Goal: Check status: Check status

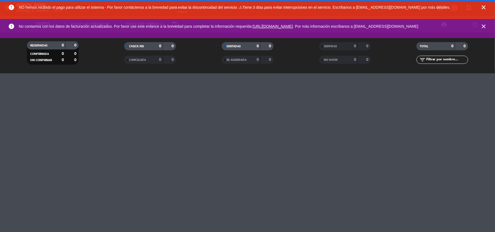
click at [482, 6] on icon "close" at bounding box center [483, 7] width 7 height 7
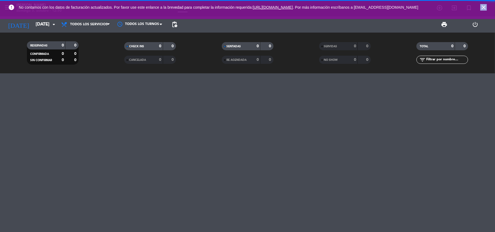
click at [482, 6] on icon "close" at bounding box center [483, 7] width 7 height 7
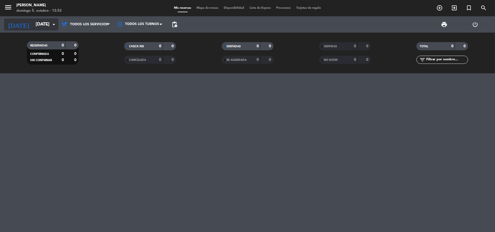
click at [45, 25] on input "[DATE]" at bounding box center [62, 24] width 59 height 11
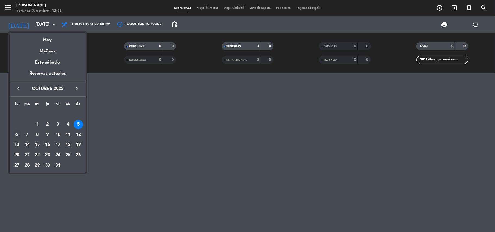
click at [16, 135] on div "6" at bounding box center [16, 134] width 9 height 9
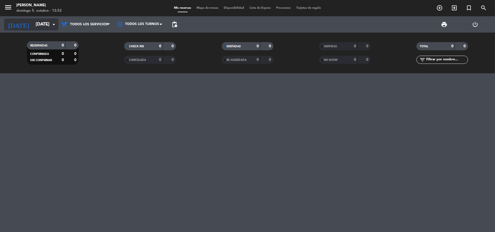
click at [39, 22] on input "[DATE]" at bounding box center [62, 24] width 59 height 11
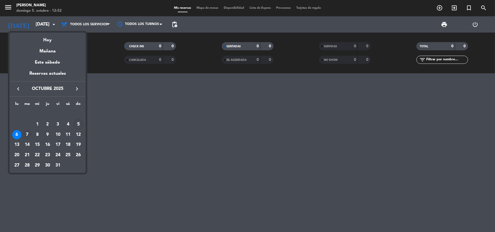
click at [26, 133] on div "7" at bounding box center [27, 134] width 9 height 9
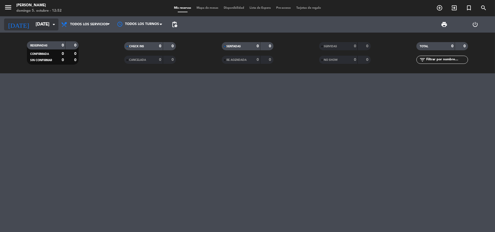
click at [33, 19] on input "[DATE]" at bounding box center [62, 24] width 59 height 11
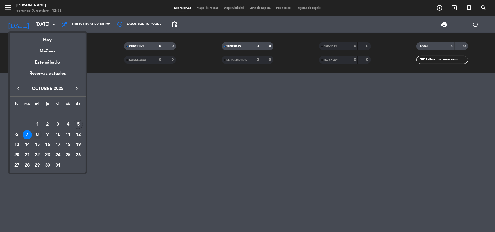
click at [39, 134] on div "8" at bounding box center [37, 134] width 9 height 9
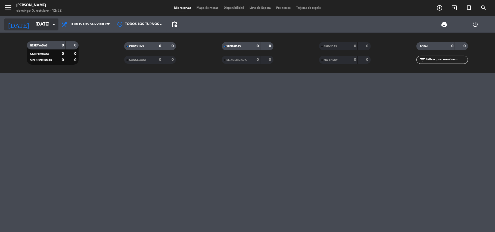
click at [52, 25] on icon "arrow_drop_down" at bounding box center [54, 24] width 7 height 7
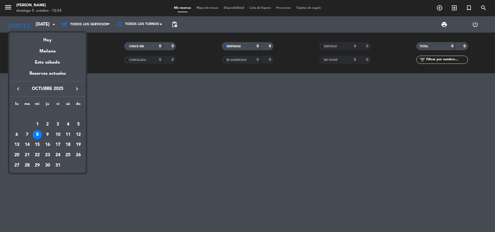
click at [46, 132] on div "9" at bounding box center [47, 134] width 9 height 9
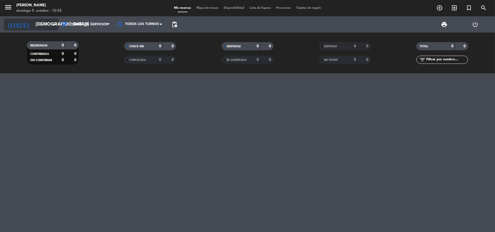
click at [39, 21] on input "[DEMOGRAPHIC_DATA][DATE]" at bounding box center [62, 24] width 59 height 11
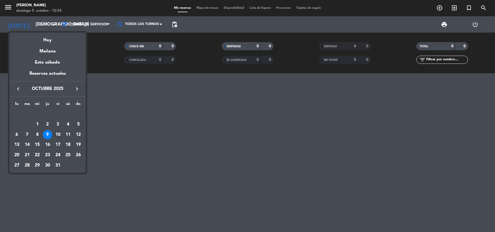
click at [58, 135] on div "10" at bounding box center [57, 134] width 9 height 9
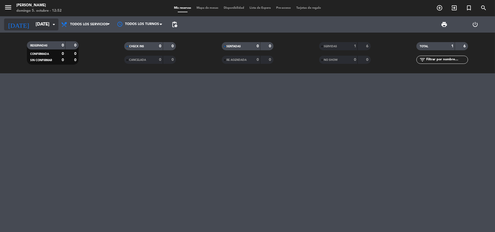
click at [33, 28] on input "[DATE]" at bounding box center [62, 24] width 59 height 11
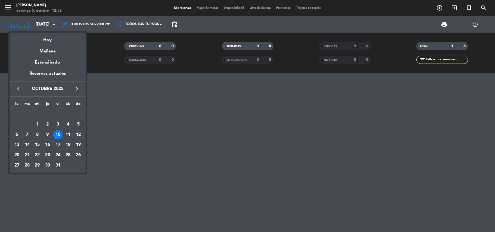
click at [71, 136] on div "11" at bounding box center [67, 134] width 9 height 9
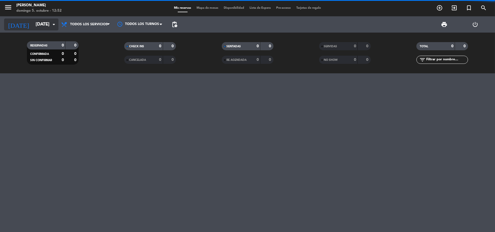
click at [44, 25] on input "[DATE]" at bounding box center [62, 24] width 59 height 11
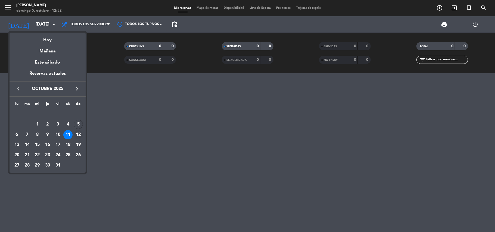
click at [77, 134] on div "12" at bounding box center [78, 134] width 9 height 9
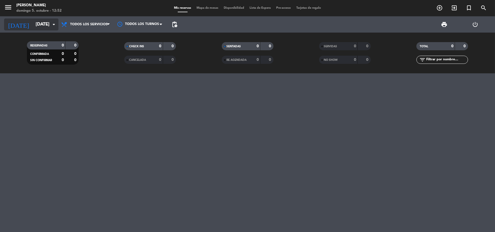
click at [15, 22] on icon "[DATE]" at bounding box center [18, 24] width 29 height 12
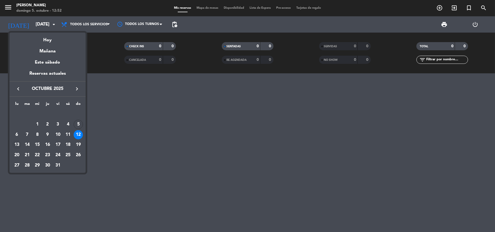
click at [18, 146] on div "13" at bounding box center [16, 144] width 9 height 9
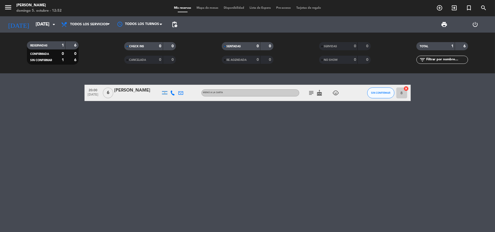
click at [37, 31] on div "[DATE] [DATE] arrow_drop_down" at bounding box center [31, 24] width 54 height 16
click at [30, 30] on div "[DATE] [DATE] arrow_drop_down" at bounding box center [31, 24] width 54 height 12
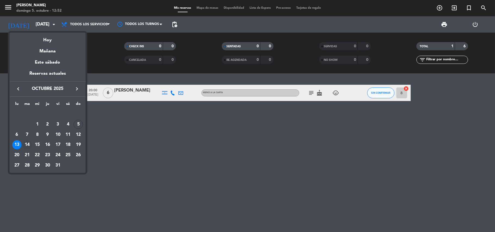
click at [29, 144] on div "14" at bounding box center [27, 144] width 9 height 9
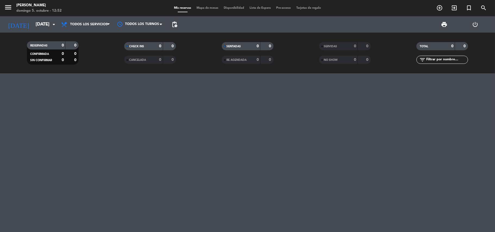
click at [33, 30] on div "[DATE] [DATE] arrow_drop_down" at bounding box center [31, 24] width 54 height 16
click at [34, 27] on input "[DATE]" at bounding box center [62, 24] width 59 height 11
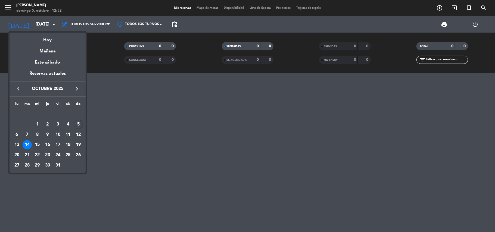
click at [37, 144] on div "15" at bounding box center [37, 144] width 9 height 9
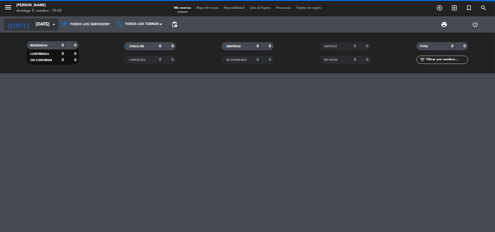
click at [40, 27] on input "[DATE]" at bounding box center [62, 24] width 59 height 11
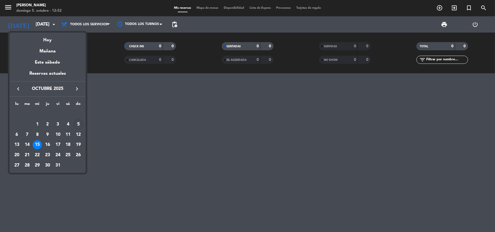
click at [47, 142] on div "16" at bounding box center [47, 144] width 9 height 9
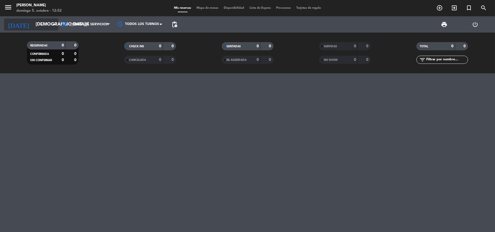
click at [52, 23] on icon "arrow_drop_down" at bounding box center [54, 24] width 7 height 7
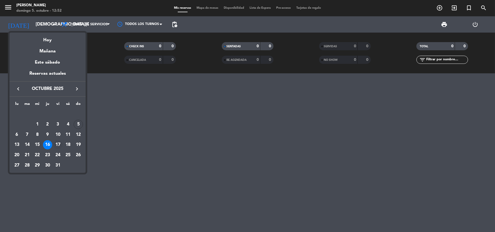
click at [60, 147] on div "17" at bounding box center [57, 144] width 9 height 9
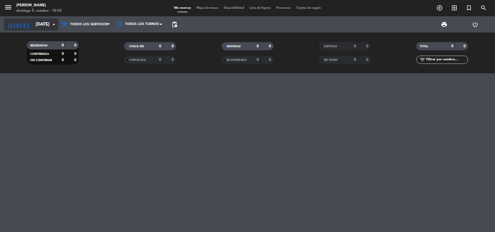
click at [51, 22] on icon "arrow_drop_down" at bounding box center [54, 24] width 7 height 7
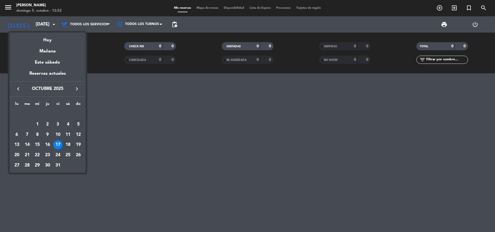
click at [67, 145] on div "18" at bounding box center [67, 144] width 9 height 9
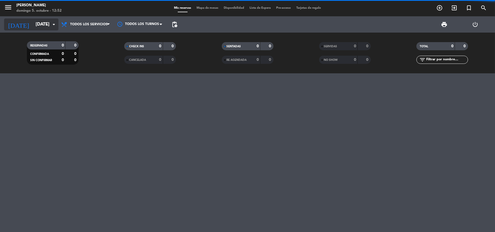
click at [47, 26] on input "[DATE]" at bounding box center [62, 24] width 59 height 11
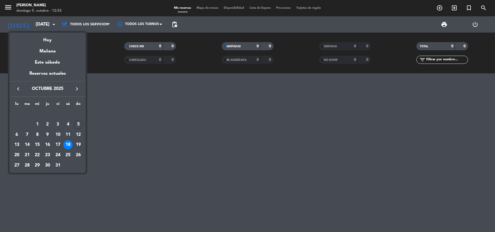
click at [79, 147] on div "19" at bounding box center [78, 144] width 9 height 9
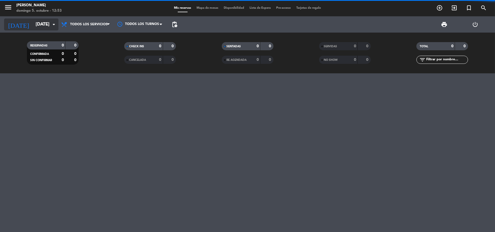
click at [35, 24] on input "[DATE]" at bounding box center [62, 24] width 59 height 11
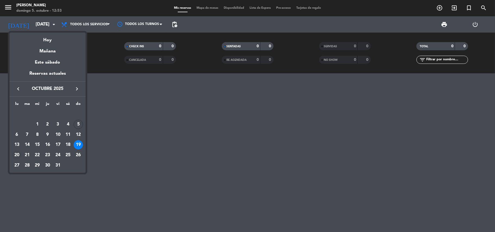
click at [19, 155] on div "20" at bounding box center [16, 155] width 9 height 9
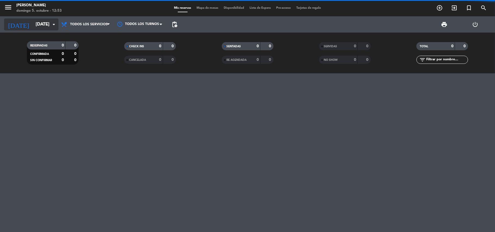
click at [33, 27] on input "[DATE]" at bounding box center [62, 24] width 59 height 11
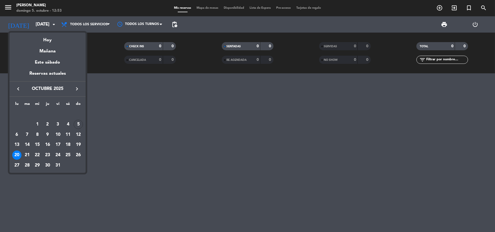
click at [28, 157] on div "21" at bounding box center [27, 155] width 9 height 9
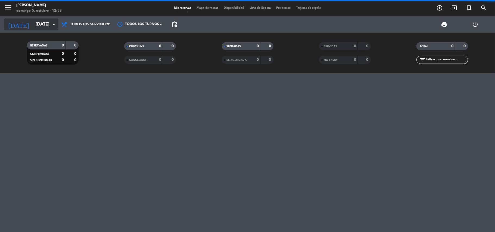
click at [39, 27] on input "[DATE]" at bounding box center [62, 24] width 59 height 11
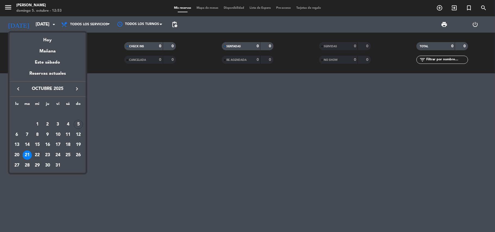
click at [38, 155] on div "22" at bounding box center [37, 155] width 9 height 9
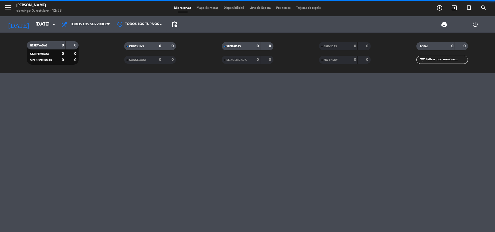
click at [48, 31] on div "[DATE] [DATE] arrow_drop_down" at bounding box center [31, 24] width 54 height 16
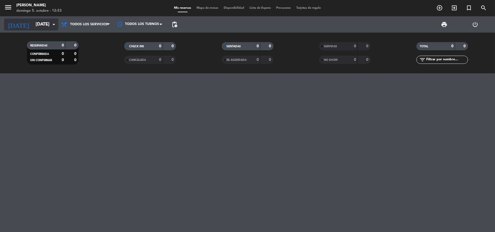
click at [48, 28] on input "[DATE]" at bounding box center [62, 24] width 59 height 11
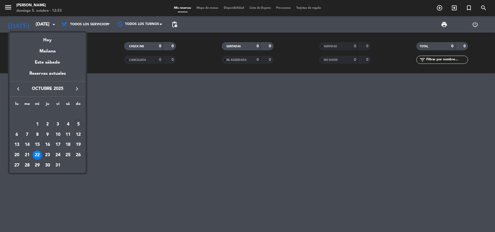
click at [50, 154] on div "23" at bounding box center [47, 155] width 9 height 9
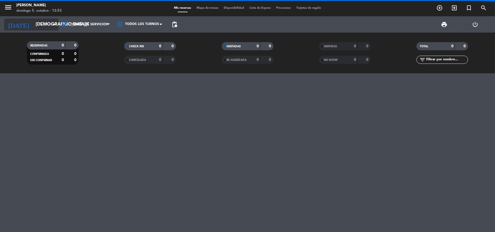
click at [42, 25] on input "[DEMOGRAPHIC_DATA][DATE]" at bounding box center [62, 24] width 59 height 11
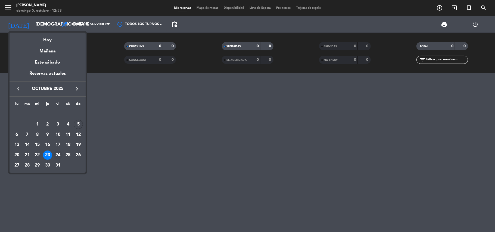
click at [56, 158] on div "24" at bounding box center [57, 155] width 9 height 9
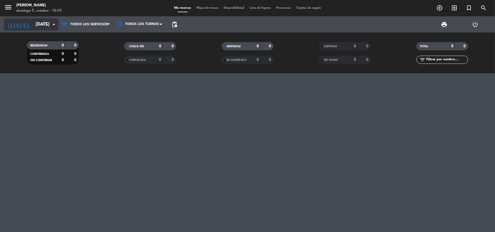
click at [33, 21] on input "[DATE]" at bounding box center [62, 24] width 59 height 11
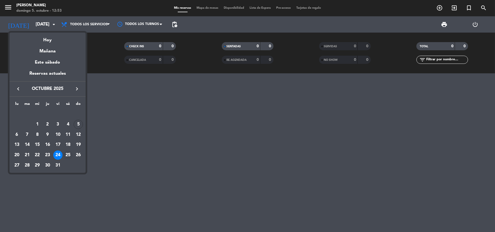
click at [69, 154] on div "25" at bounding box center [67, 155] width 9 height 9
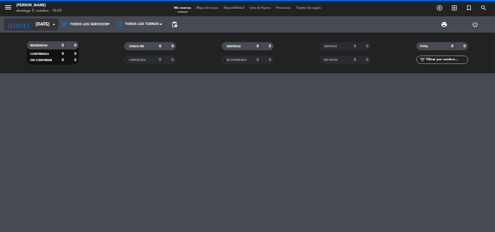
click at [47, 23] on input "[DATE]" at bounding box center [62, 24] width 59 height 11
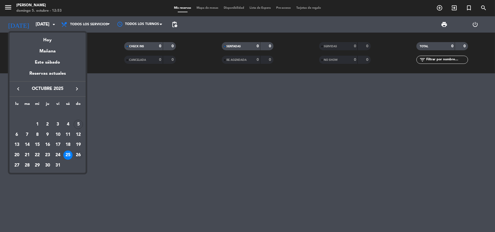
click at [78, 158] on div "26" at bounding box center [78, 155] width 9 height 9
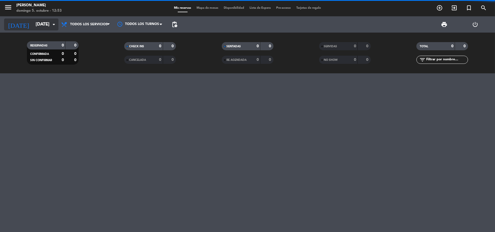
click at [40, 26] on input "[DATE]" at bounding box center [62, 24] width 59 height 11
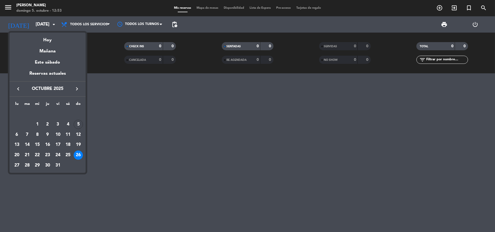
click at [16, 163] on div "27" at bounding box center [16, 165] width 9 height 9
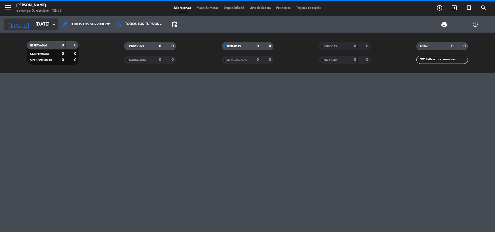
click at [33, 25] on input "[DATE]" at bounding box center [62, 24] width 59 height 11
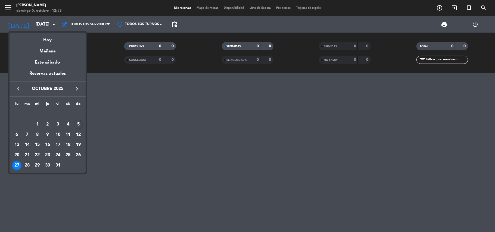
click at [30, 166] on div "28" at bounding box center [27, 165] width 9 height 9
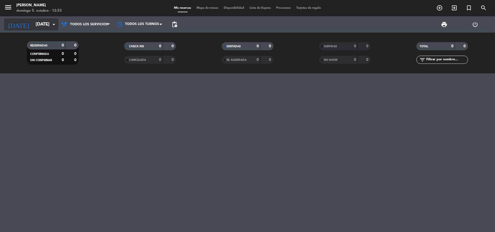
click at [40, 25] on input "[DATE]" at bounding box center [62, 24] width 59 height 11
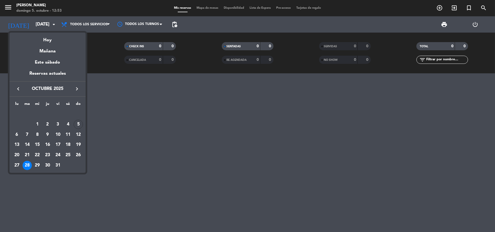
click at [39, 167] on div "29" at bounding box center [37, 165] width 9 height 9
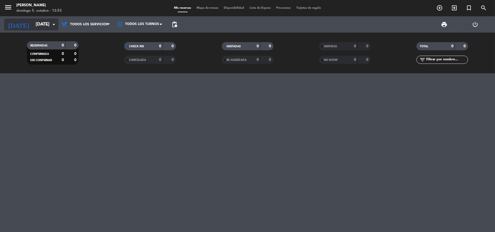
click at [51, 25] on icon "arrow_drop_down" at bounding box center [54, 24] width 7 height 7
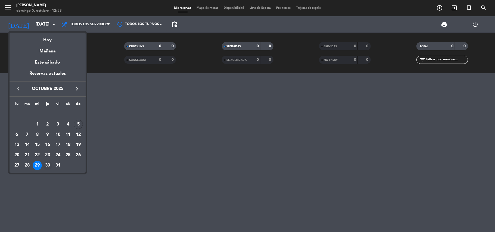
click at [47, 167] on div "30" at bounding box center [47, 165] width 9 height 9
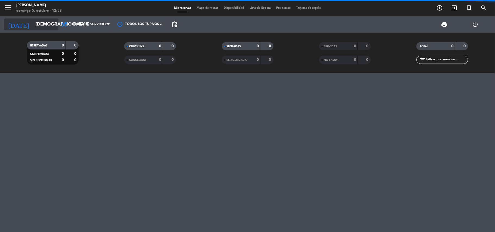
click at [37, 26] on input "[DEMOGRAPHIC_DATA][DATE]" at bounding box center [62, 24] width 59 height 11
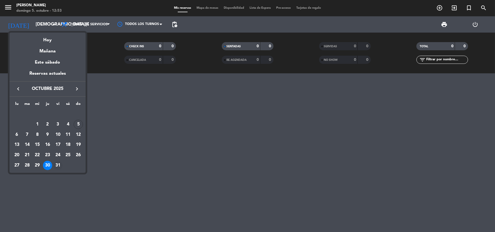
click at [62, 163] on div "31" at bounding box center [57, 165] width 9 height 9
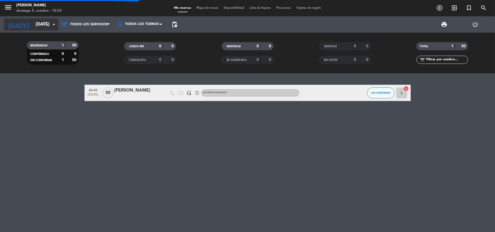
click at [49, 21] on input "[DATE]" at bounding box center [62, 24] width 59 height 11
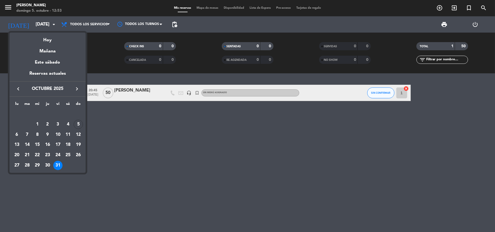
click at [113, 178] on div at bounding box center [247, 116] width 495 height 232
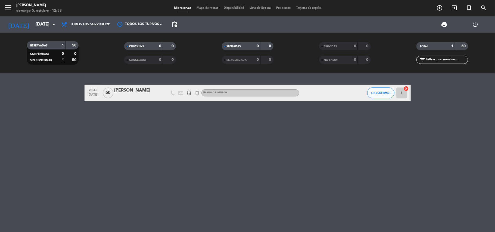
click at [126, 89] on div "[PERSON_NAME]" at bounding box center [137, 90] width 46 height 7
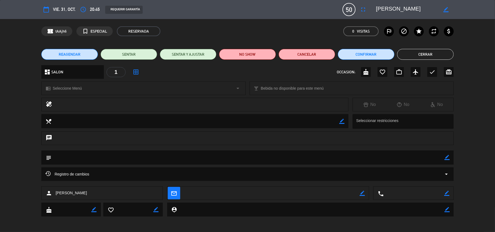
click at [476, 97] on div "chrome_reader_mode Seleccione Menú arrow_drop_down local_bar Bebida no disponib…" at bounding box center [247, 91] width 495 height 14
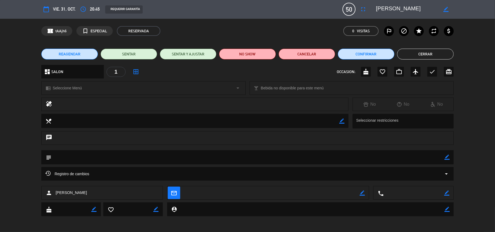
click at [433, 54] on button "Cerrar" at bounding box center [425, 54] width 57 height 11
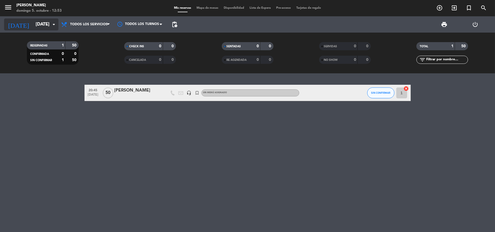
click at [46, 23] on input "[DATE]" at bounding box center [62, 24] width 59 height 11
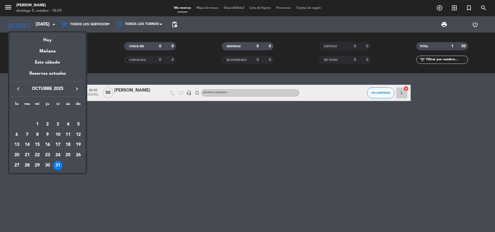
click at [97, 123] on div at bounding box center [247, 116] width 495 height 232
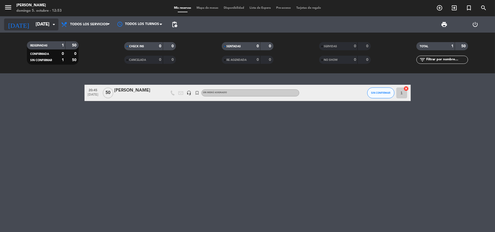
click at [54, 23] on icon "arrow_drop_down" at bounding box center [54, 24] width 7 height 7
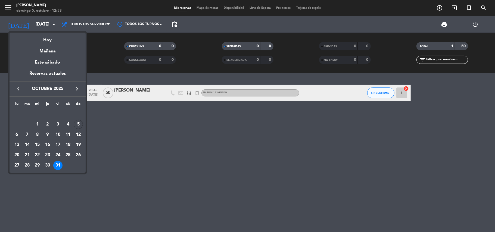
click at [107, 153] on div at bounding box center [247, 116] width 495 height 232
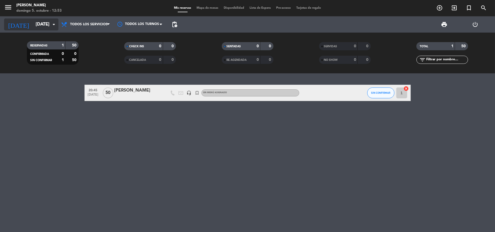
click at [38, 27] on input "[DATE]" at bounding box center [62, 24] width 59 height 11
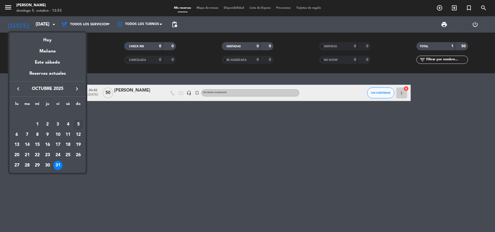
click at [78, 127] on div "5" at bounding box center [78, 124] width 9 height 9
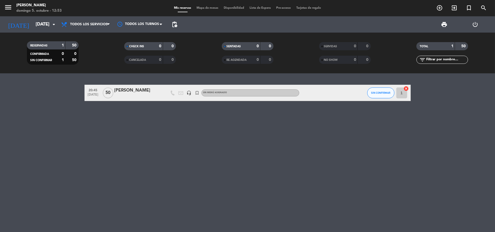
type input "[DATE]"
